Goal: Task Accomplishment & Management: Manage account settings

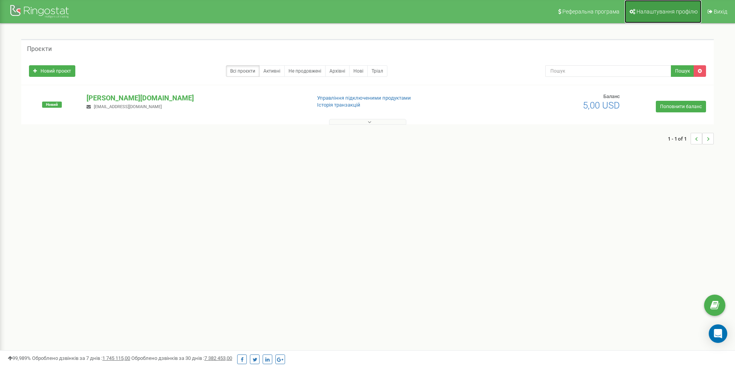
click at [664, 12] on span "Налаштування профілю" at bounding box center [667, 12] width 61 height 6
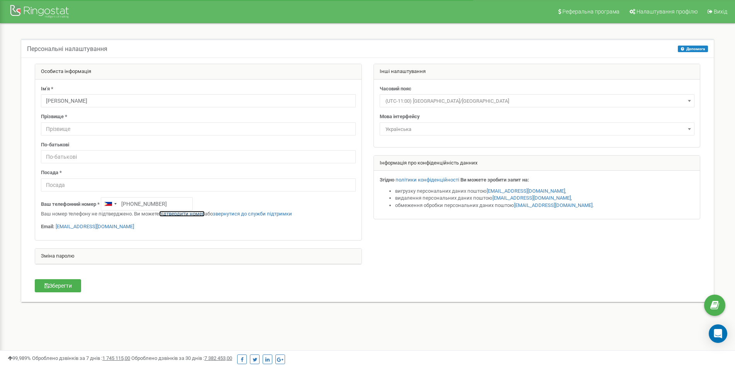
click at [180, 214] on link "підтвердити номер" at bounding box center [182, 214] width 46 height 6
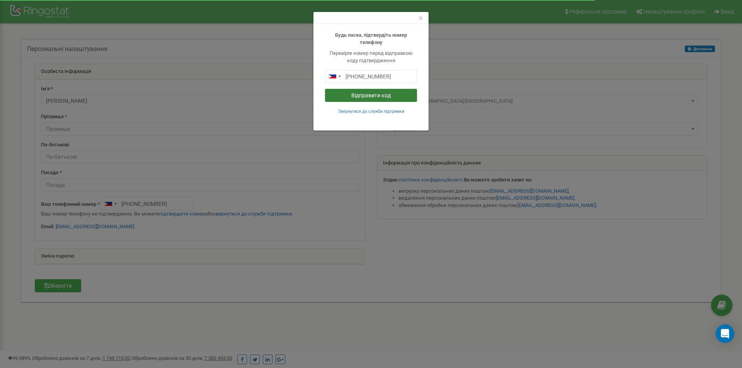
click at [383, 97] on button "Відправити код" at bounding box center [371, 95] width 92 height 13
